Goal: Use online tool/utility: Utilize a website feature to perform a specific function

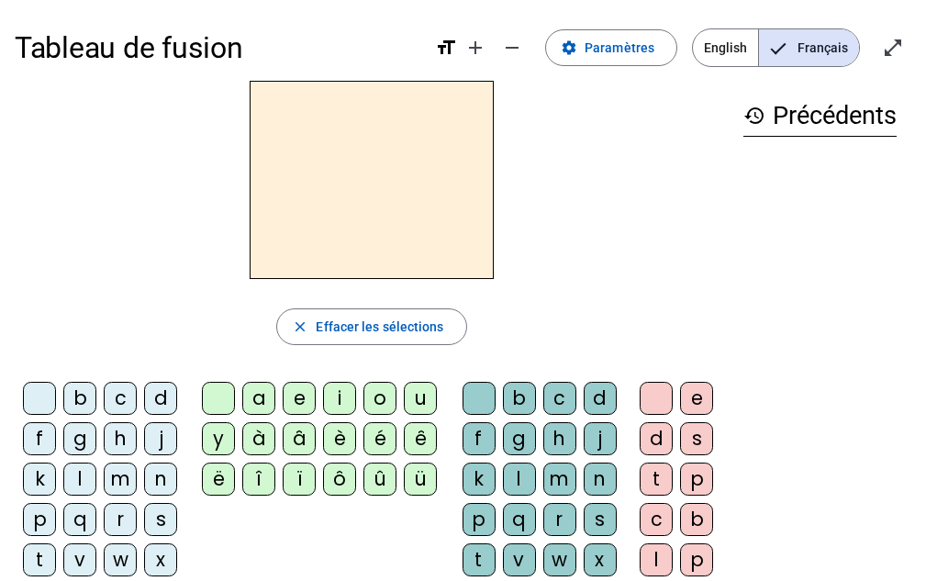
click at [119, 395] on div "c" at bounding box center [120, 398] width 33 height 33
click at [264, 398] on div "a" at bounding box center [258, 398] width 33 height 33
click at [389, 398] on div "o" at bounding box center [379, 398] width 33 height 33
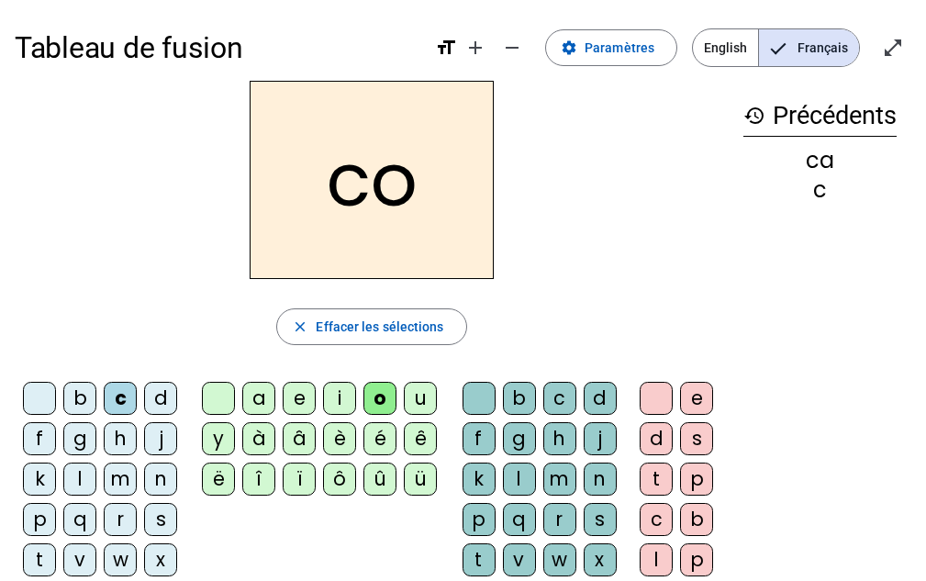
click at [433, 398] on div "u" at bounding box center [420, 398] width 33 height 33
click at [119, 397] on div "c" at bounding box center [120, 398] width 33 height 33
click at [72, 481] on div "l" at bounding box center [79, 478] width 33 height 33
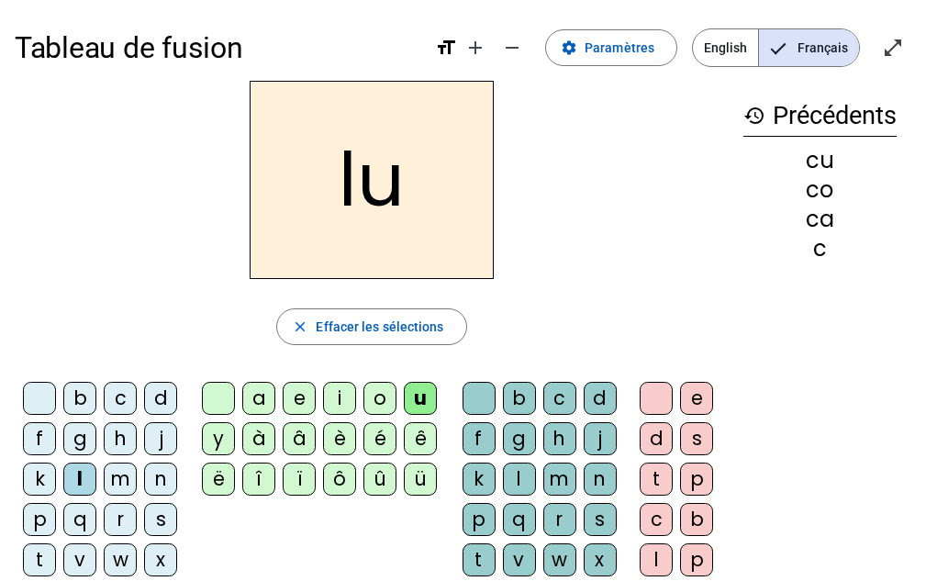
click at [117, 395] on div "c" at bounding box center [120, 398] width 33 height 33
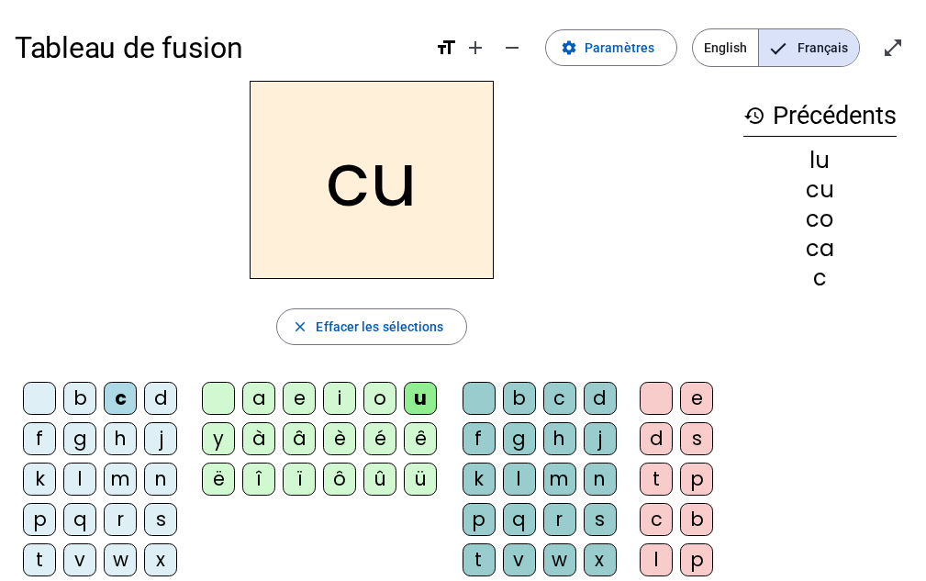
click at [76, 482] on div "l" at bounding box center [79, 478] width 33 height 33
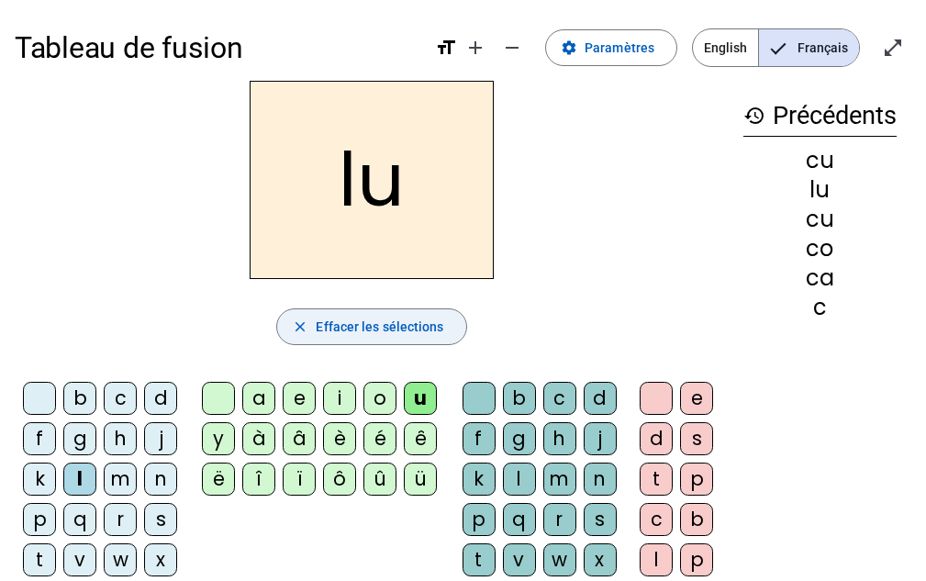
click at [333, 328] on span "Effacer les sélections" at bounding box center [380, 327] width 128 height 22
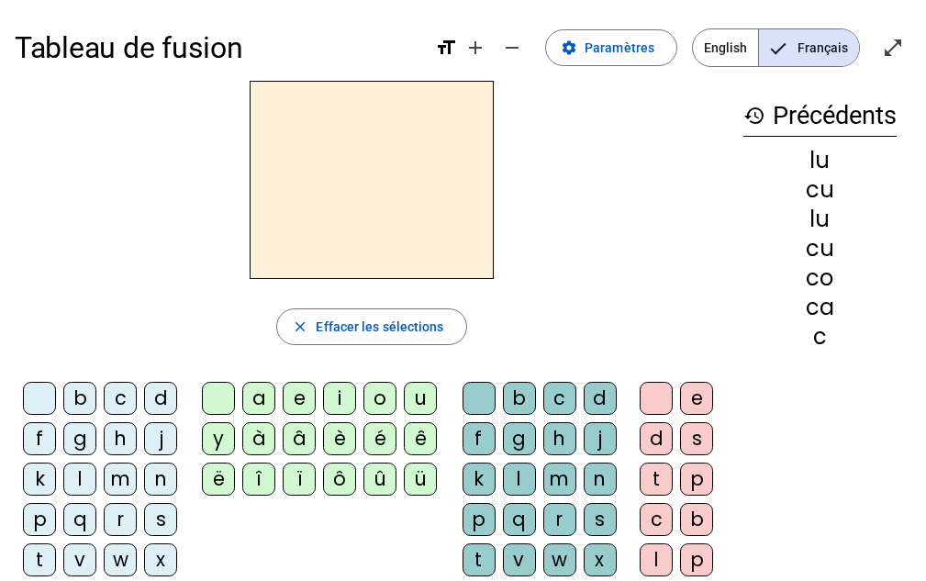
click at [109, 480] on div "m" at bounding box center [120, 478] width 33 height 33
click at [277, 393] on letter-bubble "a" at bounding box center [262, 402] width 40 height 40
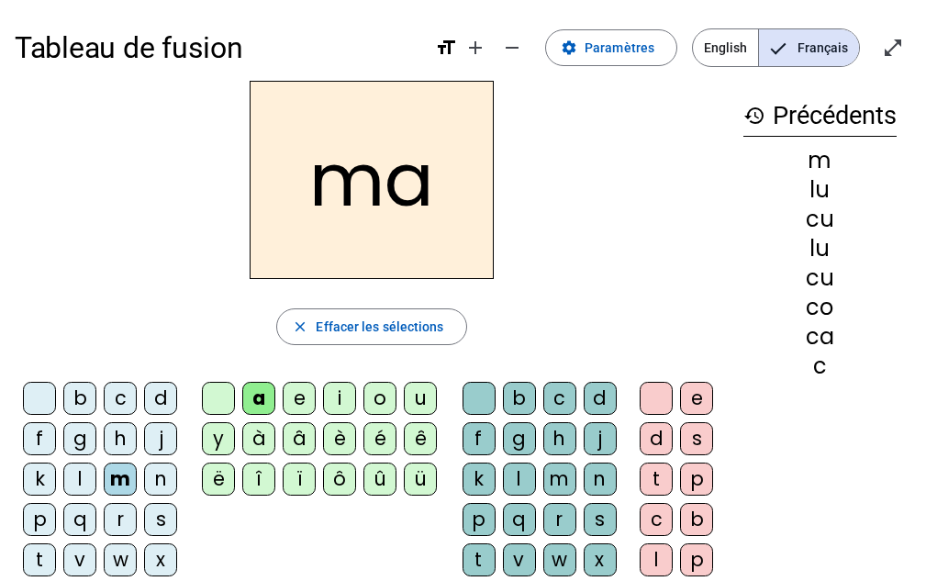
click at [78, 551] on div "v" at bounding box center [79, 559] width 33 height 33
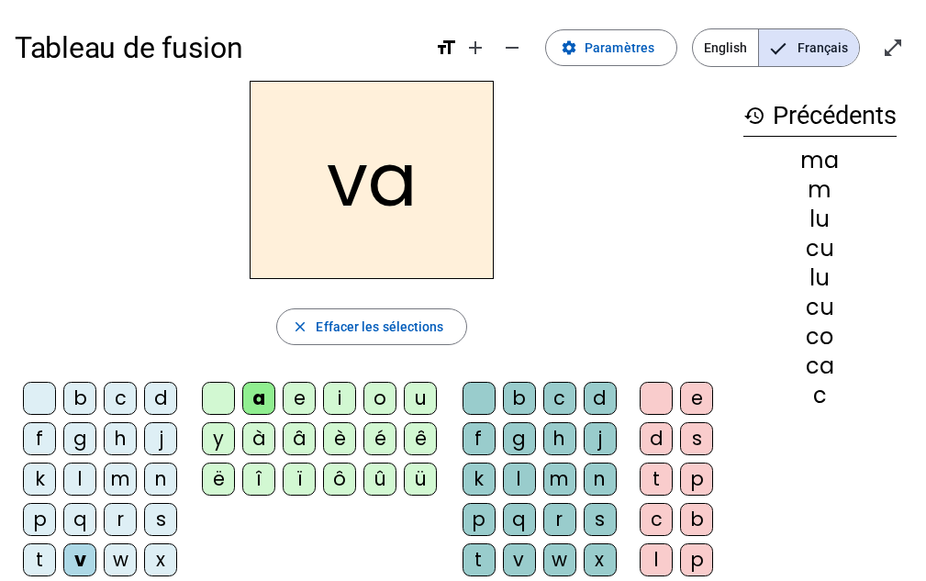
click at [38, 561] on div "t" at bounding box center [39, 559] width 33 height 33
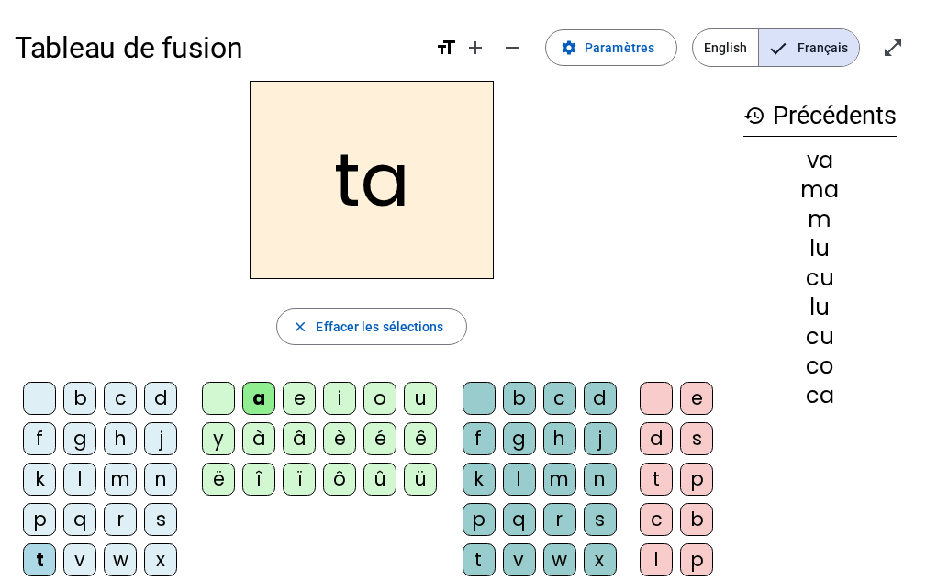
click at [78, 473] on div "l" at bounding box center [79, 478] width 33 height 33
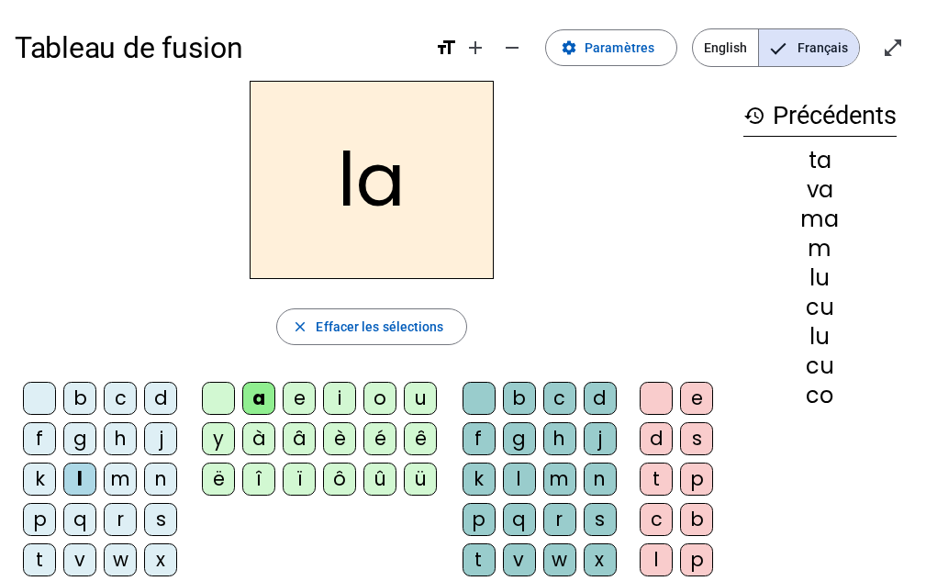
click at [157, 432] on div "j" at bounding box center [160, 438] width 33 height 33
click at [315, 392] on div "e" at bounding box center [299, 398] width 33 height 33
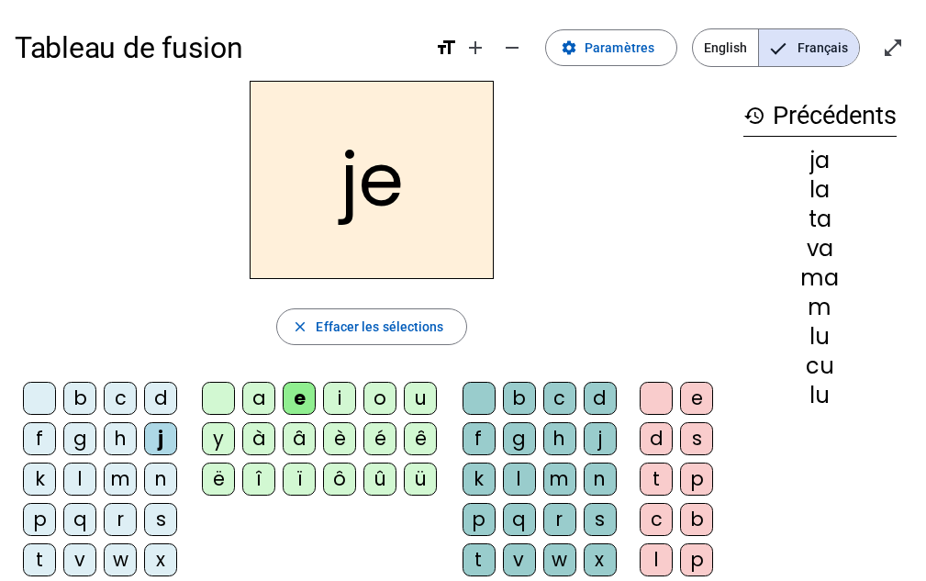
click at [147, 473] on div "n" at bounding box center [160, 478] width 33 height 33
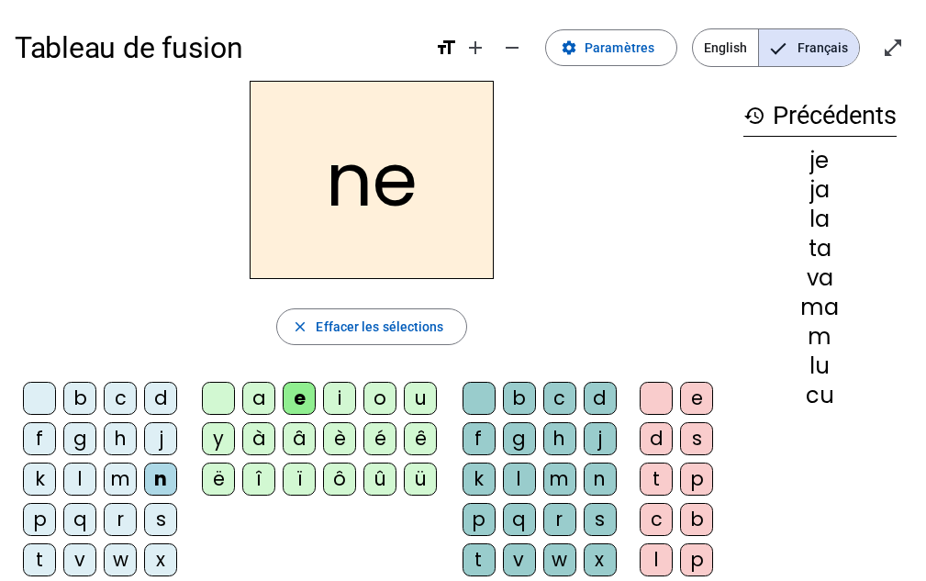
click at [167, 405] on div "d" at bounding box center [160, 398] width 33 height 33
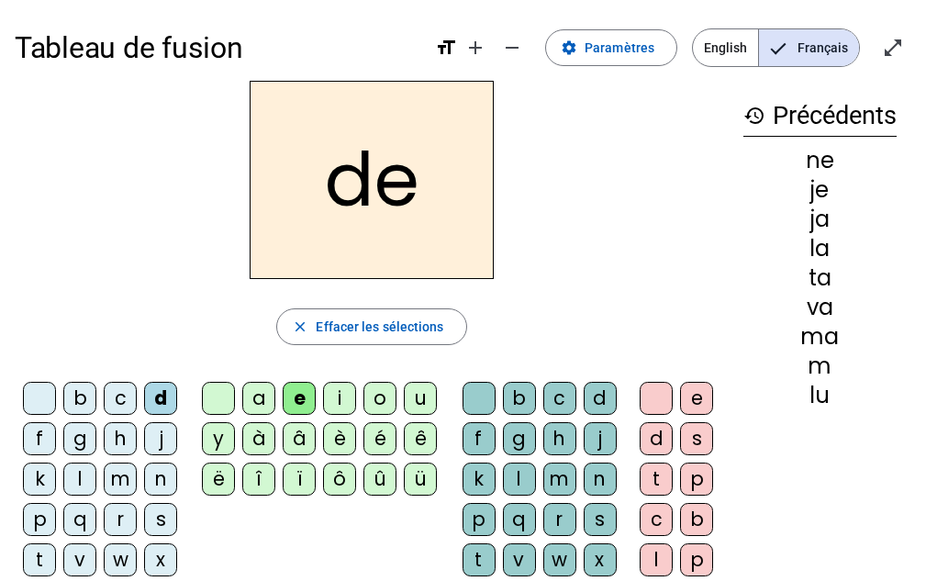
click at [421, 398] on div "u" at bounding box center [420, 398] width 33 height 33
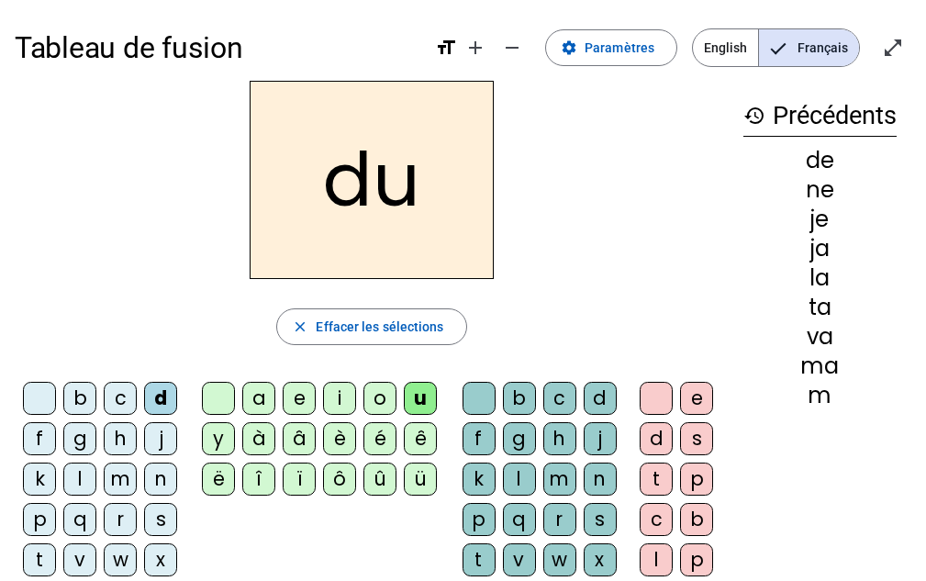
click at [39, 556] on div "t" at bounding box center [39, 559] width 33 height 33
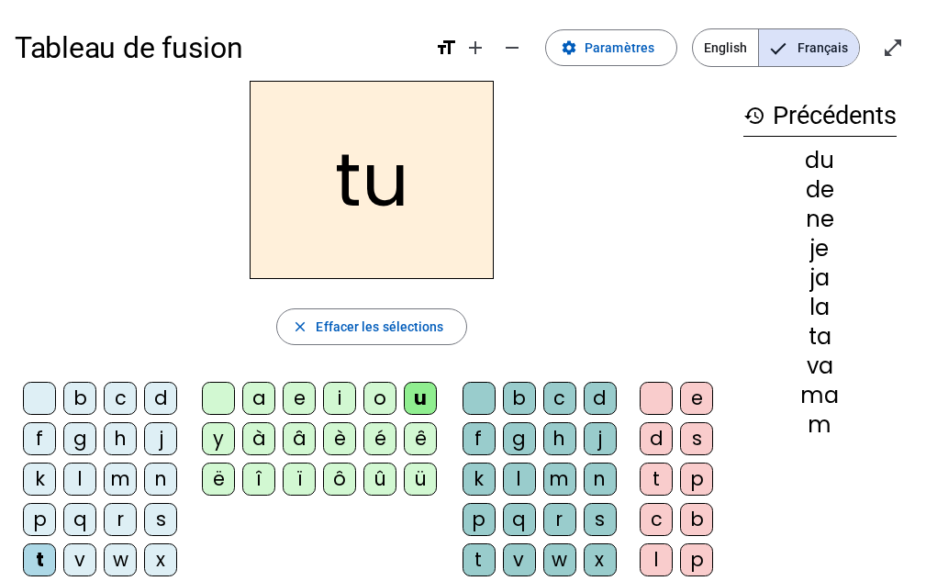
click at [82, 397] on div "b" at bounding box center [79, 398] width 33 height 33
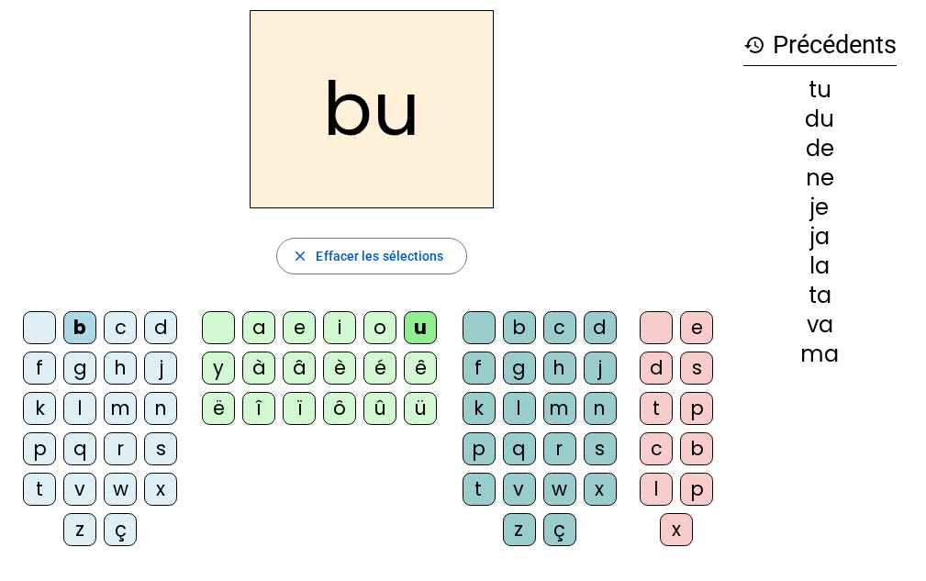
scroll to position [92, 0]
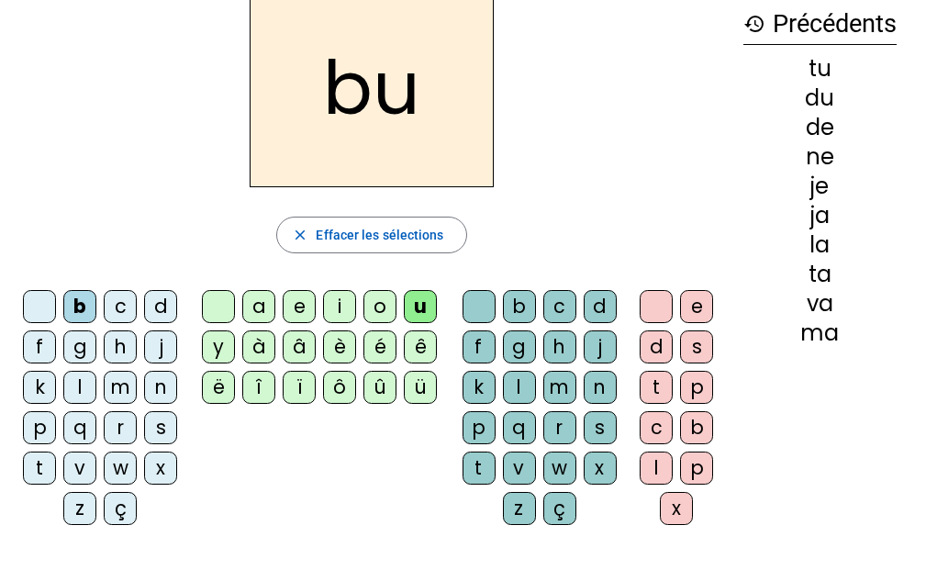
click at [603, 428] on div "s" at bounding box center [600, 427] width 33 height 33
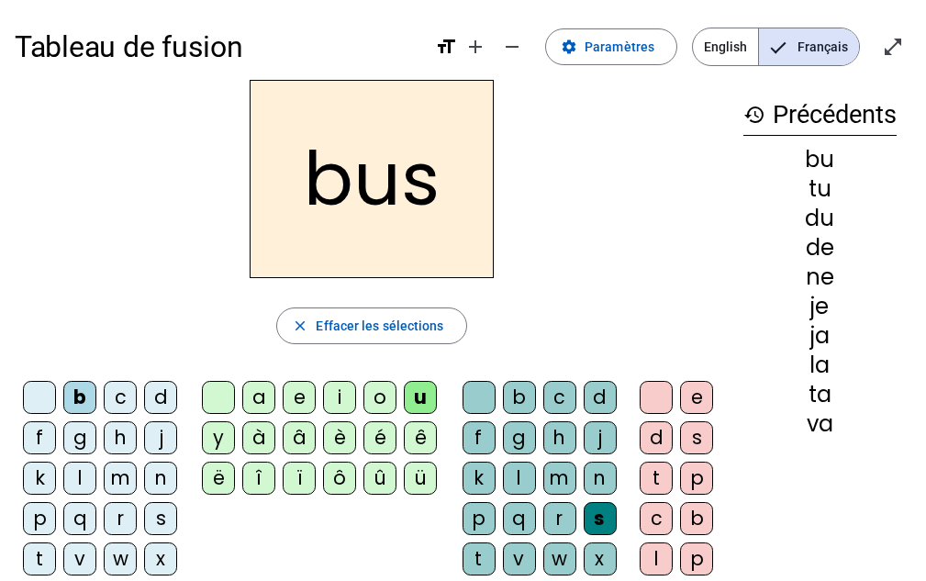
scroll to position [0, 0]
